Goal: Answer question/provide support: Share knowledge or assist other users

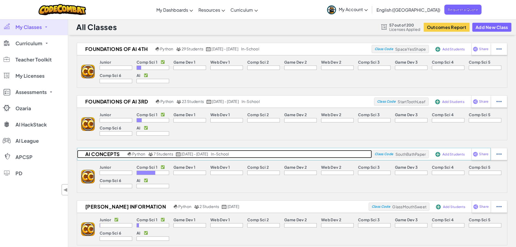
click at [110, 155] on h2 "AI Concepts" at bounding box center [101, 154] width 49 height 8
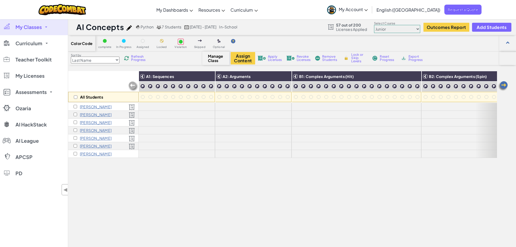
click at [90, 154] on p "[PERSON_NAME]" at bounding box center [96, 154] width 32 height 4
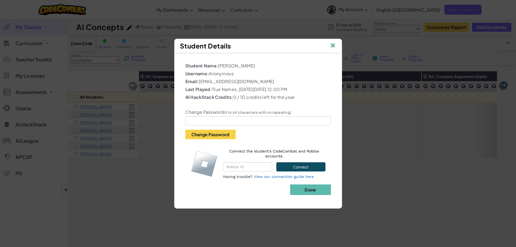
click at [332, 46] on img at bounding box center [332, 46] width 7 height 8
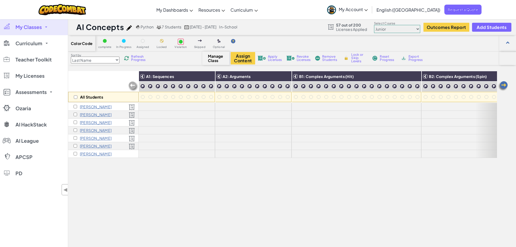
click at [401, 30] on select "Junior Introduction to Computer Science Game Development 1 Web Development 1 Co…" at bounding box center [397, 29] width 46 height 8
select select "663b25f11c568468efc8adde"
click at [374, 25] on select "Junior Introduction to Computer Science Game Development 1 Web Development 1 Co…" at bounding box center [397, 29] width 46 height 8
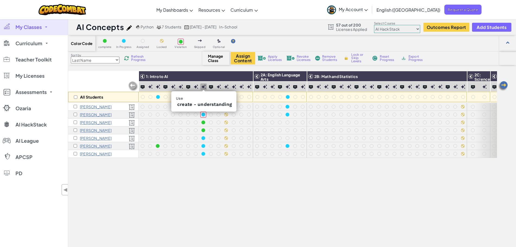
click at [203, 86] on img at bounding box center [203, 87] width 4 height 4
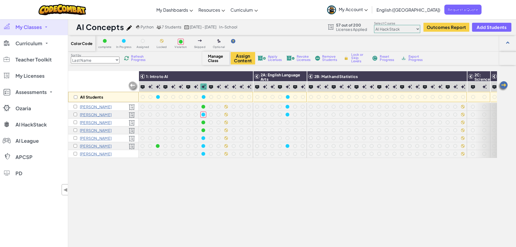
click at [203, 86] on img at bounding box center [203, 87] width 4 height 4
click at [202, 98] on div at bounding box center [204, 97] width 4 height 4
click at [203, 114] on div at bounding box center [203, 115] width 4 height 4
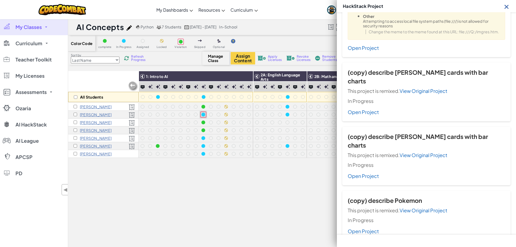
scroll to position [445, 0]
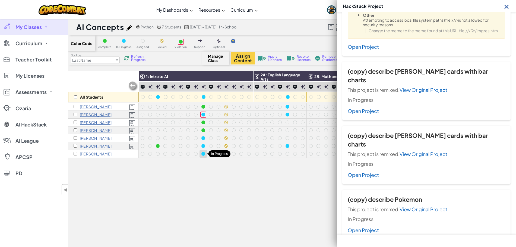
click at [203, 155] on div at bounding box center [203, 154] width 4 height 4
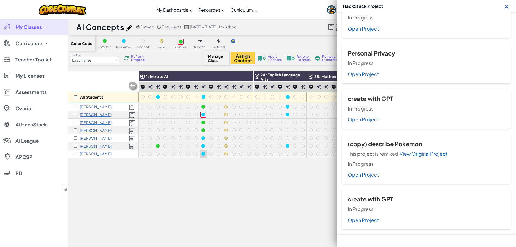
scroll to position [162, 0]
click at [203, 155] on div at bounding box center [203, 154] width 4 height 4
click at [90, 154] on p "[PERSON_NAME]" at bounding box center [96, 154] width 32 height 4
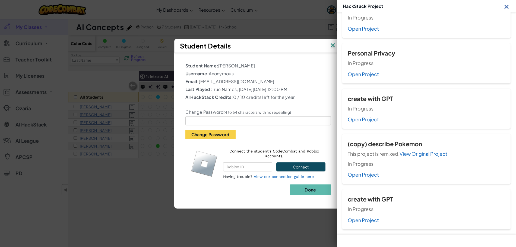
click at [333, 47] on img at bounding box center [332, 46] width 7 height 8
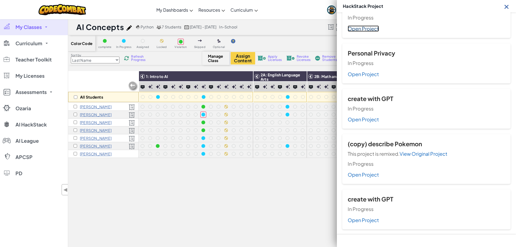
click at [359, 29] on link "Open Project" at bounding box center [363, 29] width 31 height 6
